Goal: Transaction & Acquisition: Download file/media

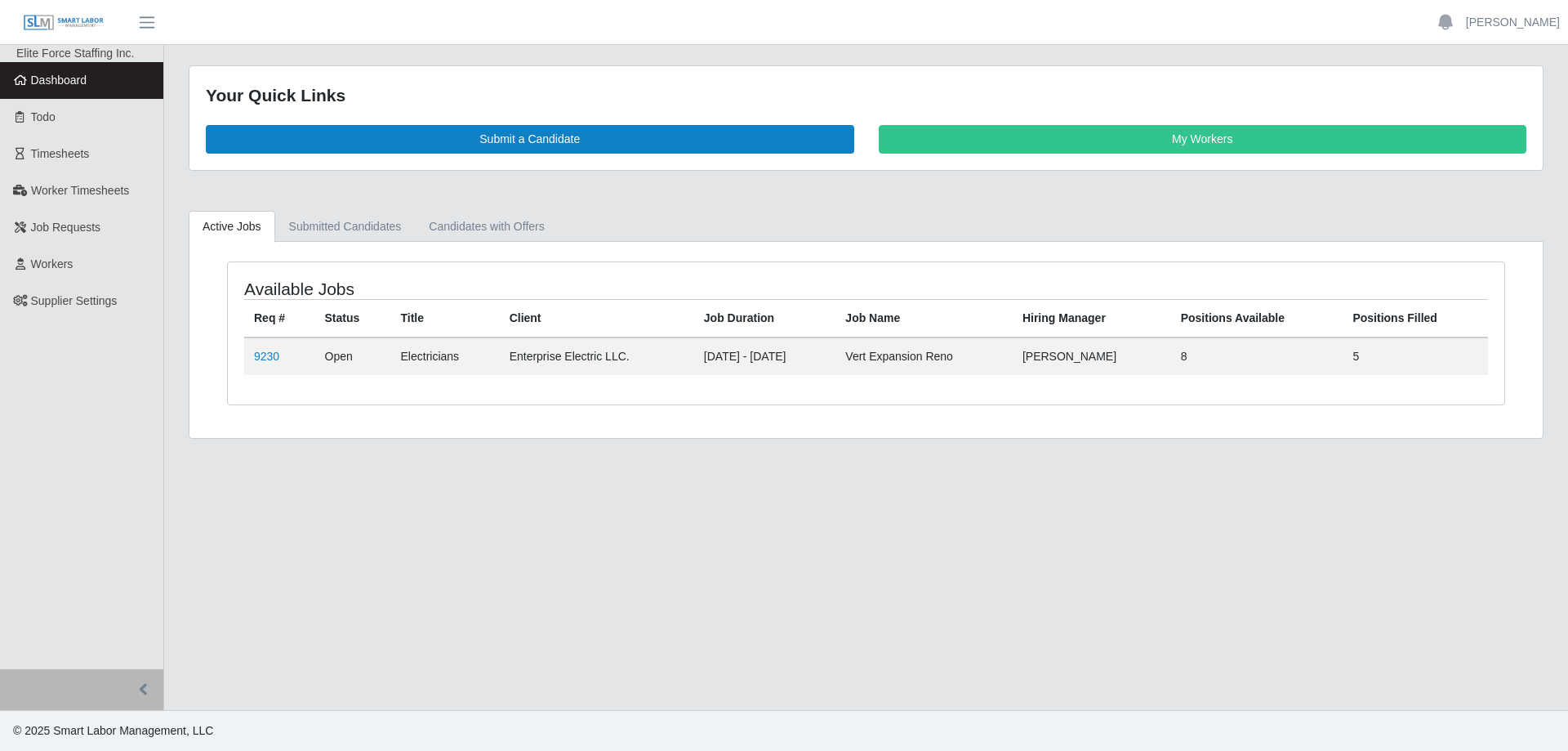
click at [80, 151] on span "Timesheets" at bounding box center [61, 154] width 59 height 13
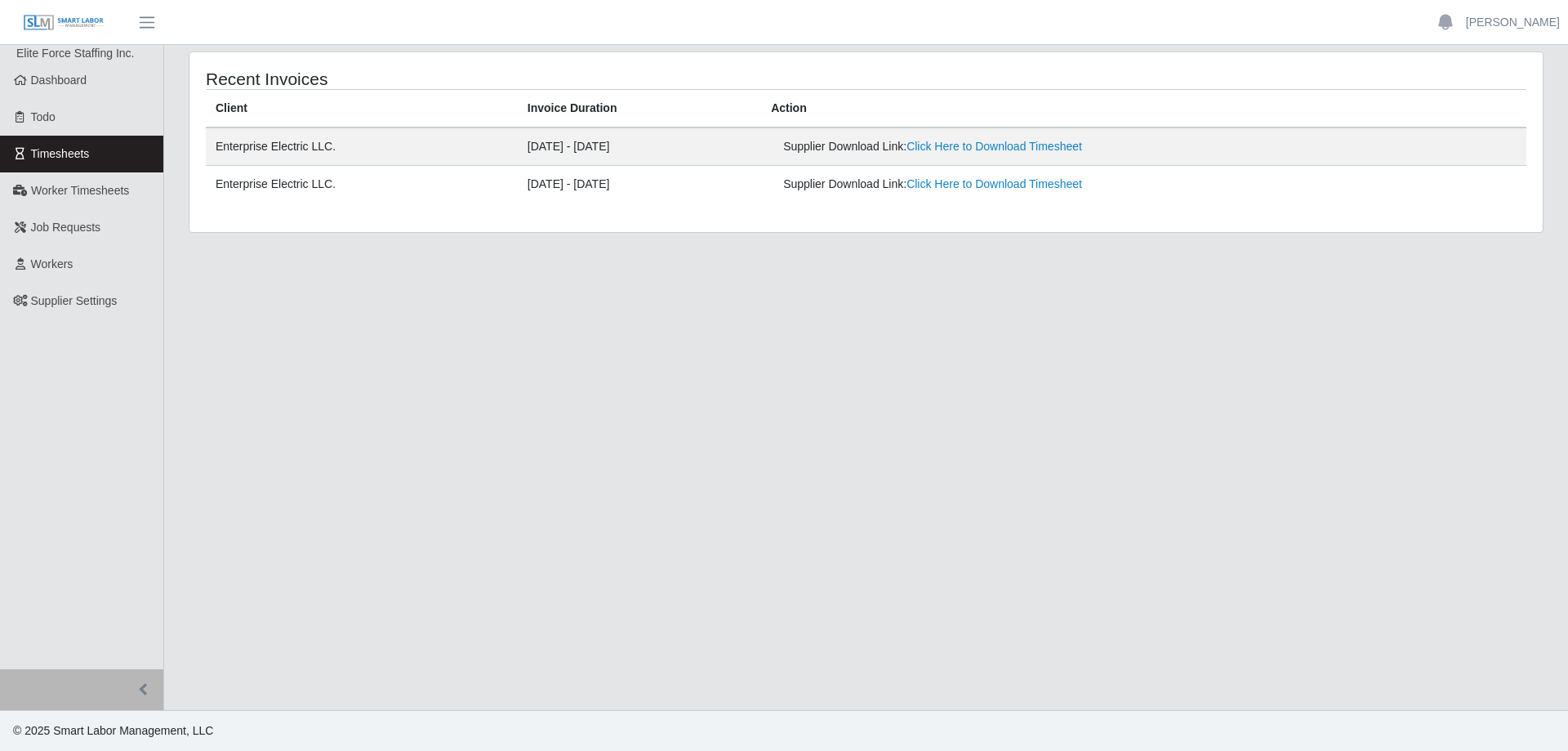
click at [1082, 144] on link "Click Here to Download Timesheet" at bounding box center [994, 146] width 176 height 13
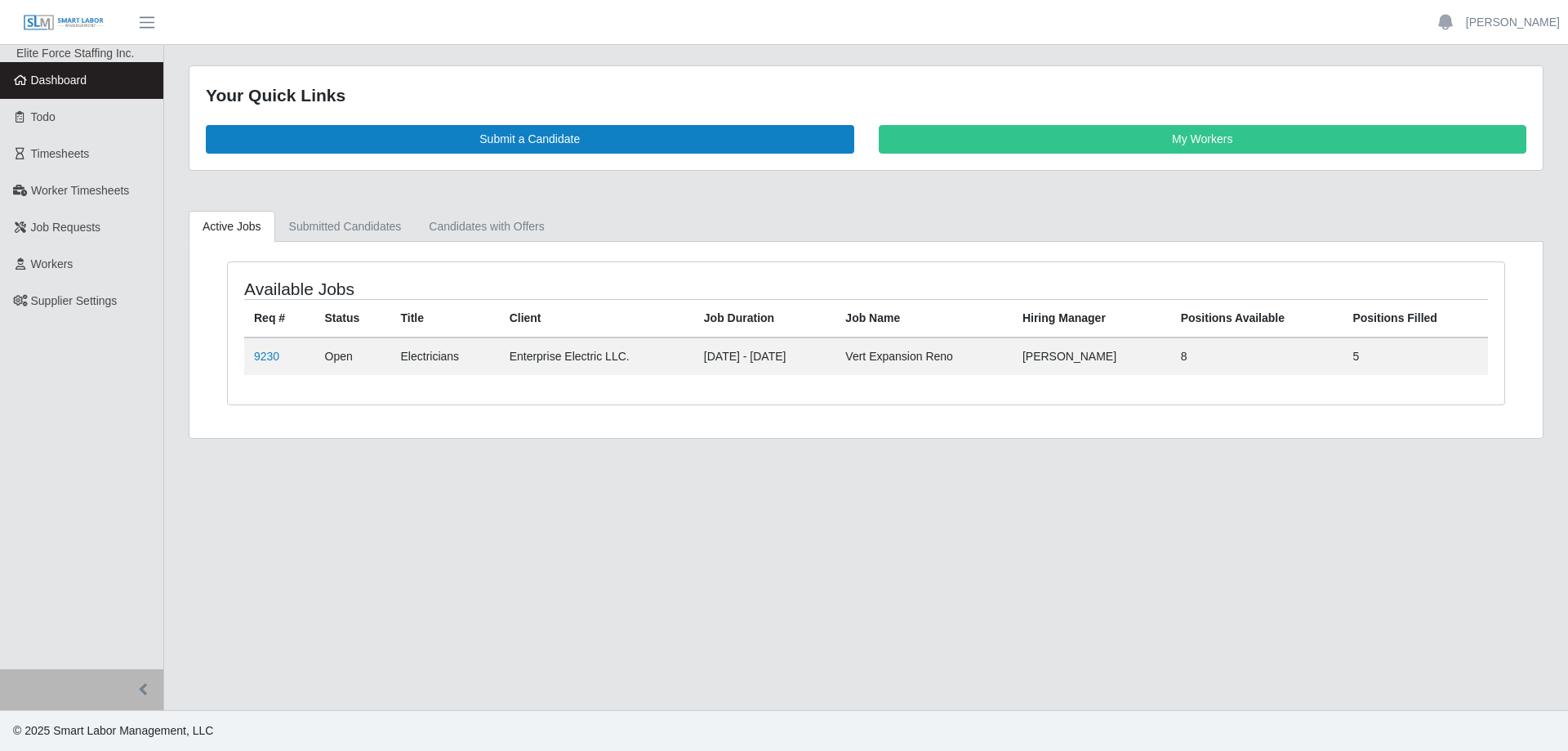
click at [72, 162] on link "Timesheets" at bounding box center [82, 154] width 164 height 37
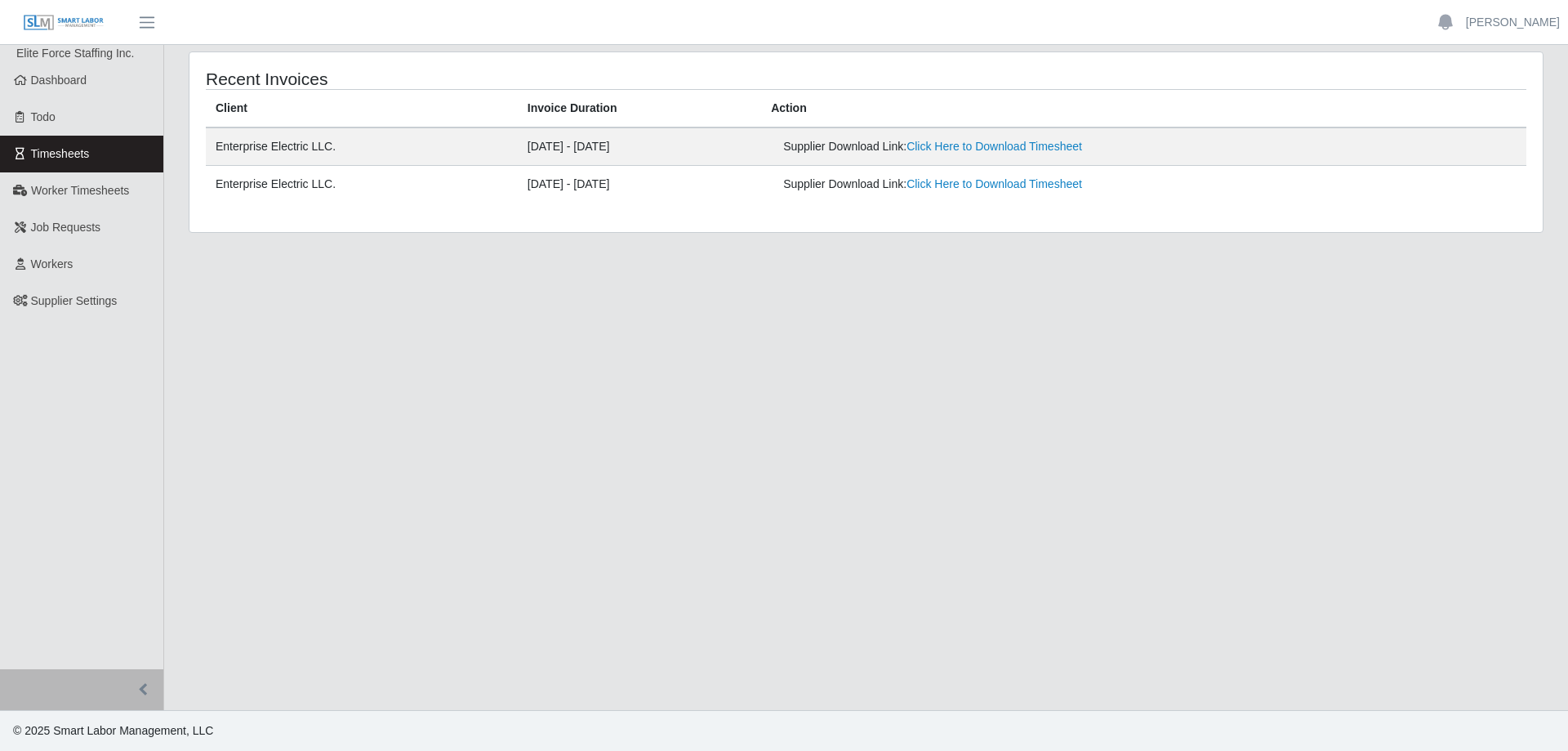
click at [523, 518] on main "Recent Invoices Client Invoice Duration Action Enterprise Electric LLC. [DATE] …" at bounding box center [867, 377] width 1404 height 665
drag, startPoint x: 1096, startPoint y: 137, endPoint x: 1089, endPoint y: 146, distance: 11.4
click at [1092, 142] on td "Supplier Download Link: Click Here to Download Timesheet" at bounding box center [1143, 147] width 766 height 39
click at [1082, 146] on link "Click Here to Download Timesheet" at bounding box center [994, 146] width 176 height 13
click at [1041, 146] on link "Click Here to Download Timesheet" at bounding box center [994, 146] width 176 height 13
